Goal: Information Seeking & Learning: Find specific fact

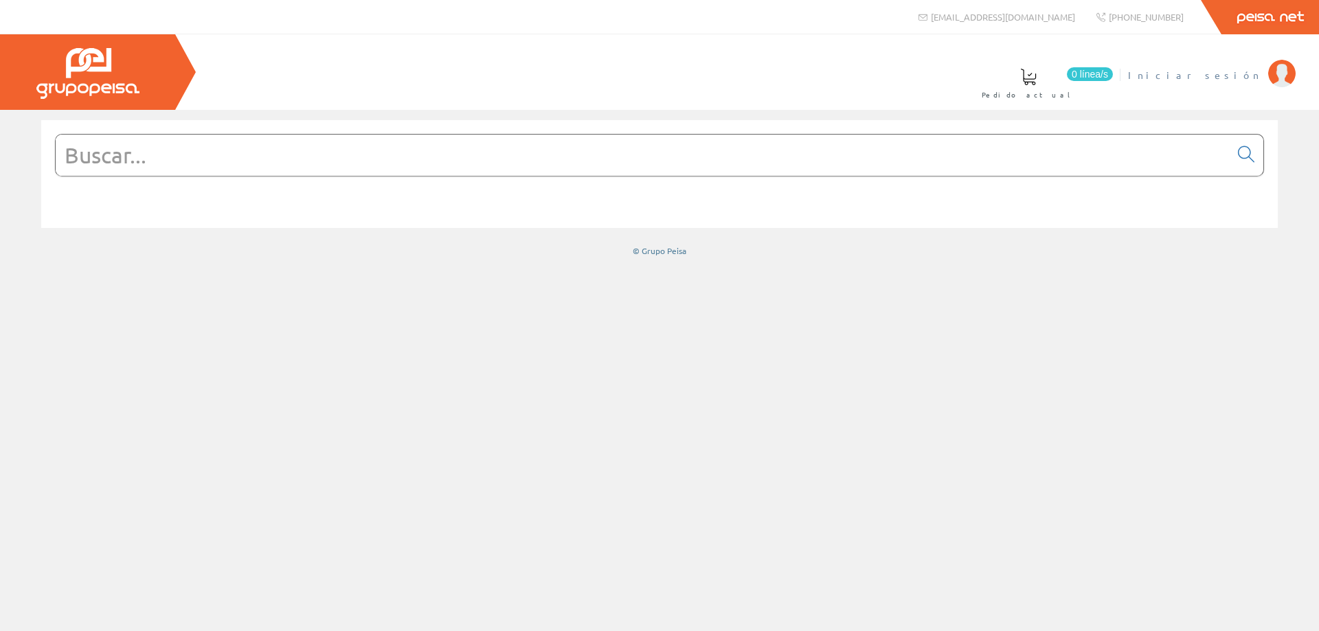
click at [1232, 74] on span "Iniciar sesión" at bounding box center [1194, 75] width 133 height 14
click at [407, 151] on input "text" at bounding box center [643, 155] width 1174 height 41
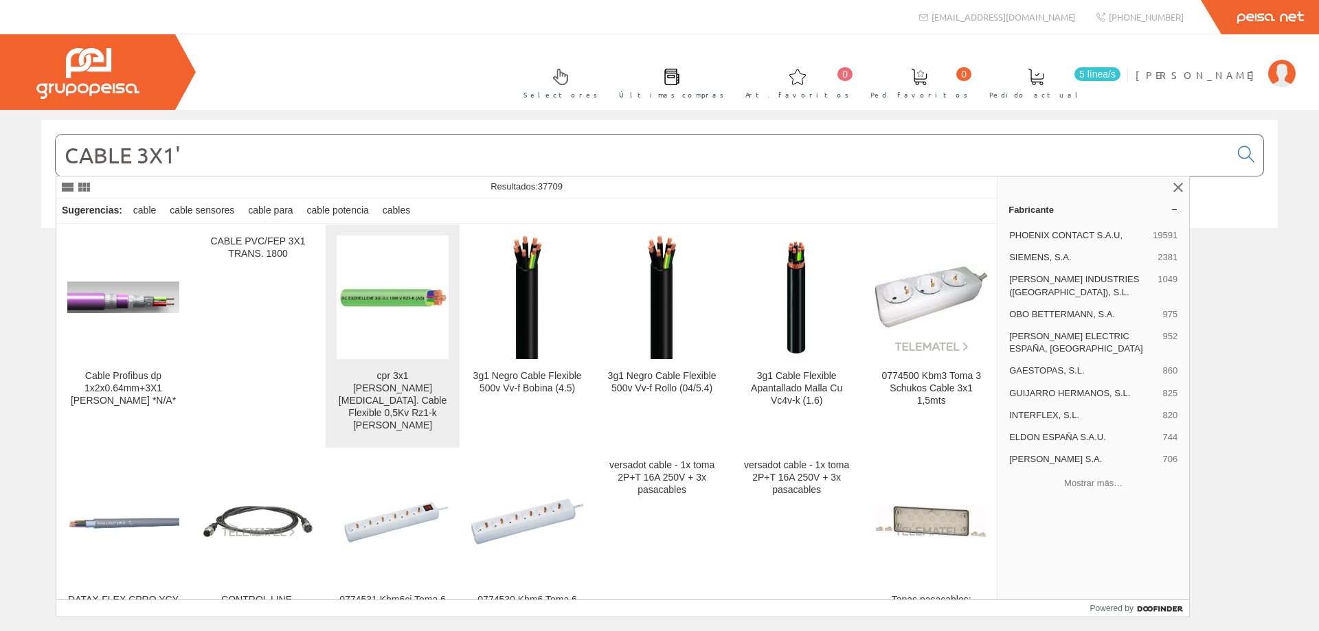
type input "CABLE 3X1'"
click at [375, 309] on img at bounding box center [393, 298] width 112 height 23
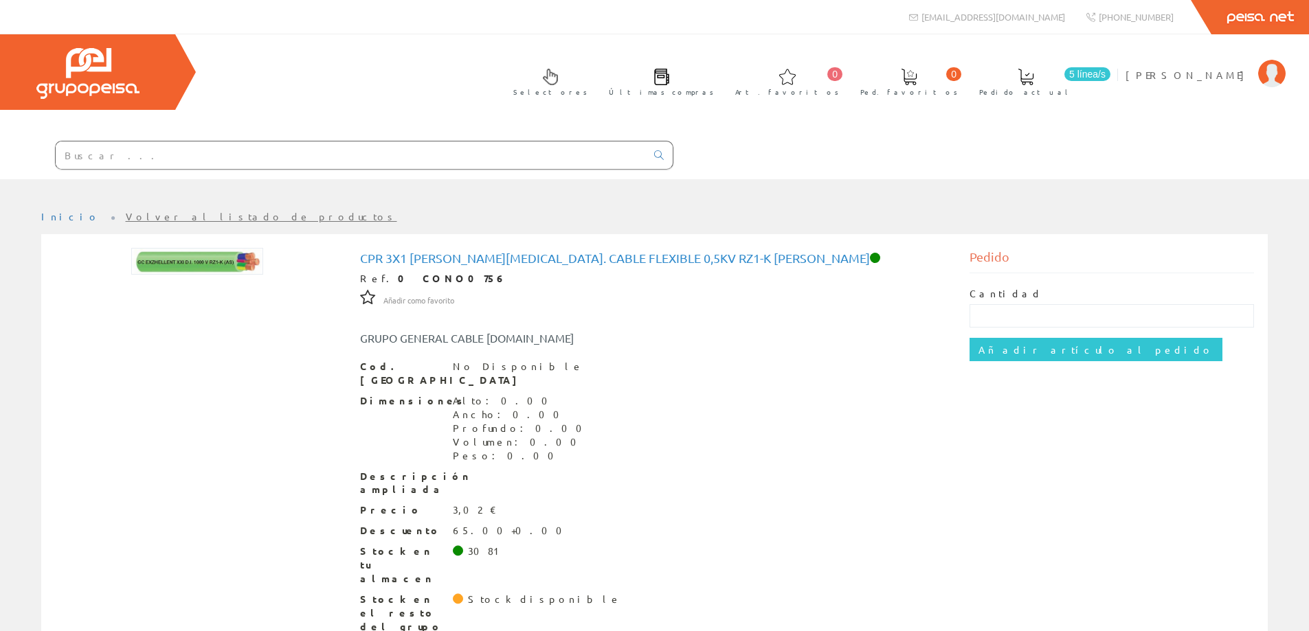
click at [353, 153] on input "text" at bounding box center [351, 155] width 590 height 27
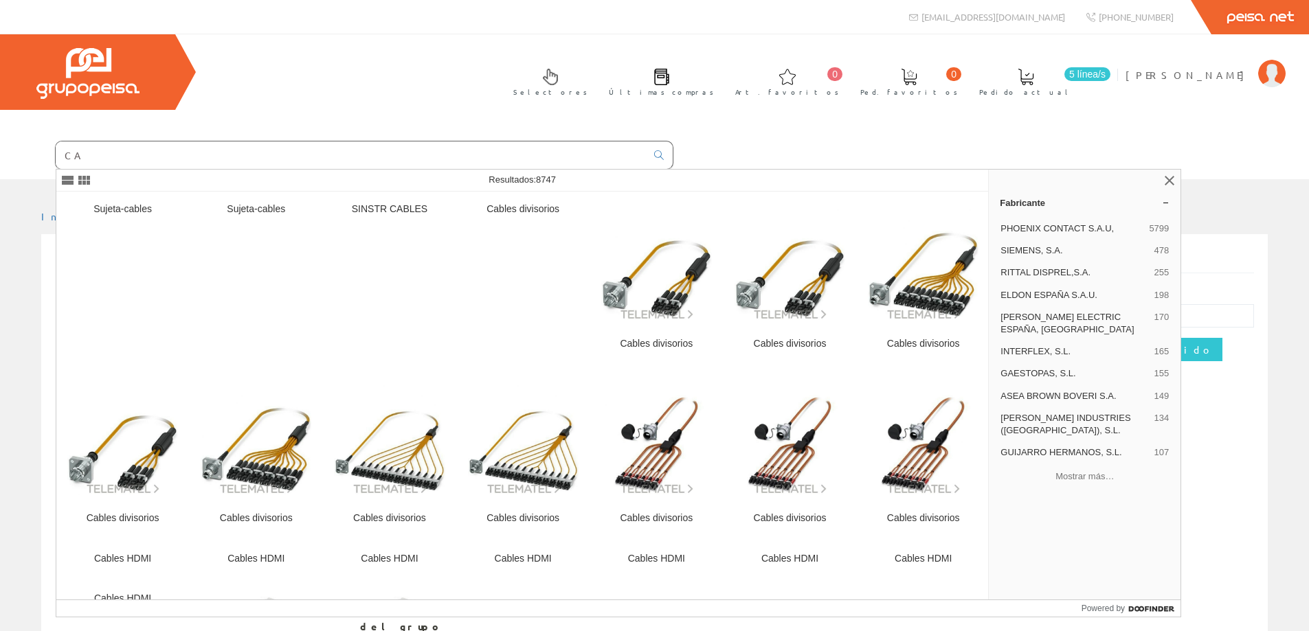
type input "C"
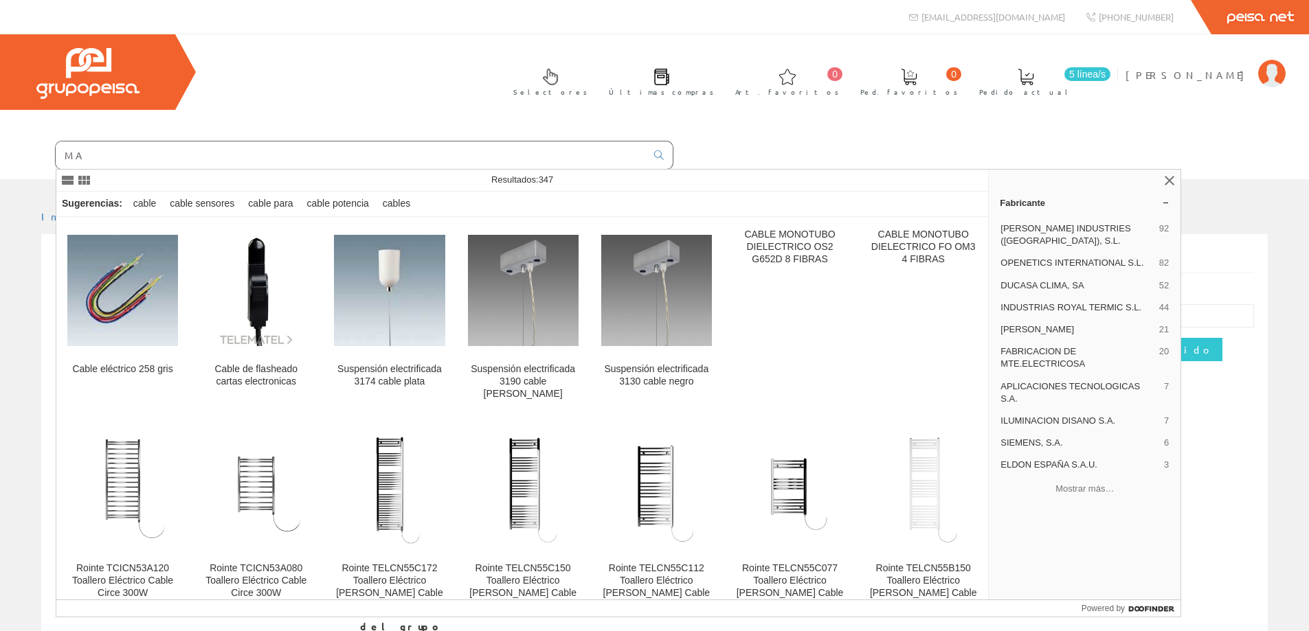
type input "M"
